Goal: Task Accomplishment & Management: Use online tool/utility

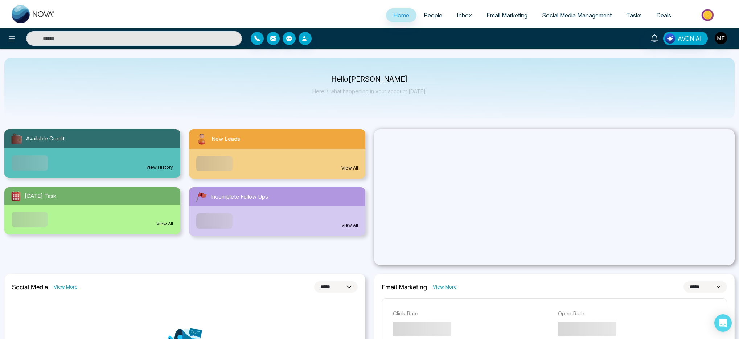
select select "*"
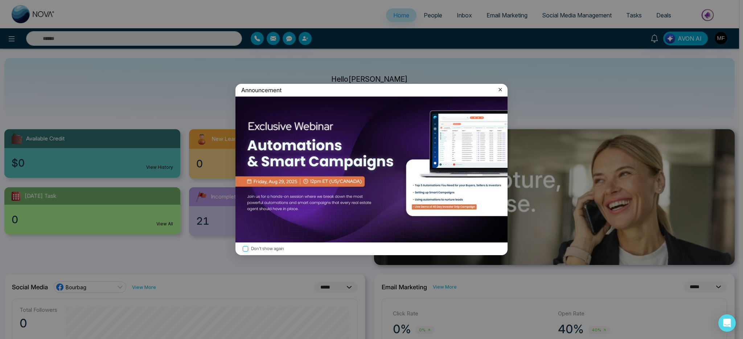
click at [505, 90] on div "Announcement" at bounding box center [372, 90] width 272 height 13
click at [503, 90] on icon at bounding box center [500, 89] width 7 height 7
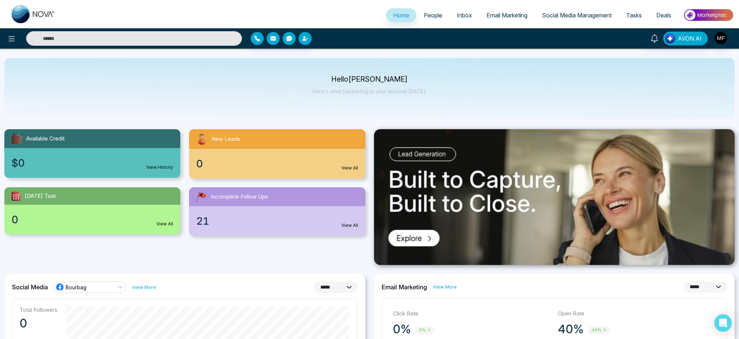
click at [629, 12] on span "Tasks" at bounding box center [634, 15] width 16 height 7
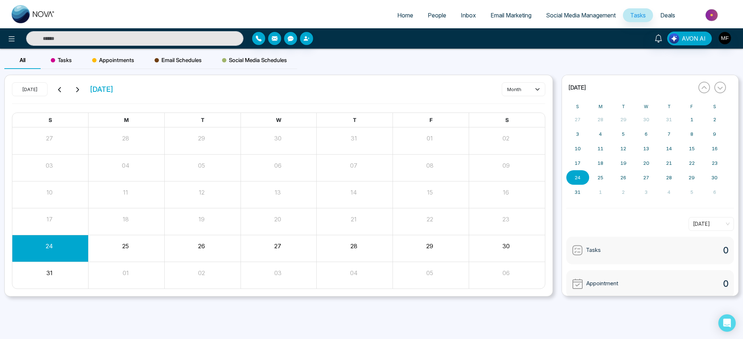
click at [129, 248] on button "25" at bounding box center [125, 246] width 7 height 9
click at [667, 249] on div "Tasks 0" at bounding box center [651, 251] width 168 height 28
click at [719, 226] on span "[DATE]" at bounding box center [711, 223] width 37 height 11
click at [652, 227] on div "[DATE]" at bounding box center [651, 224] width 168 height 14
